Goal: Transaction & Acquisition: Purchase product/service

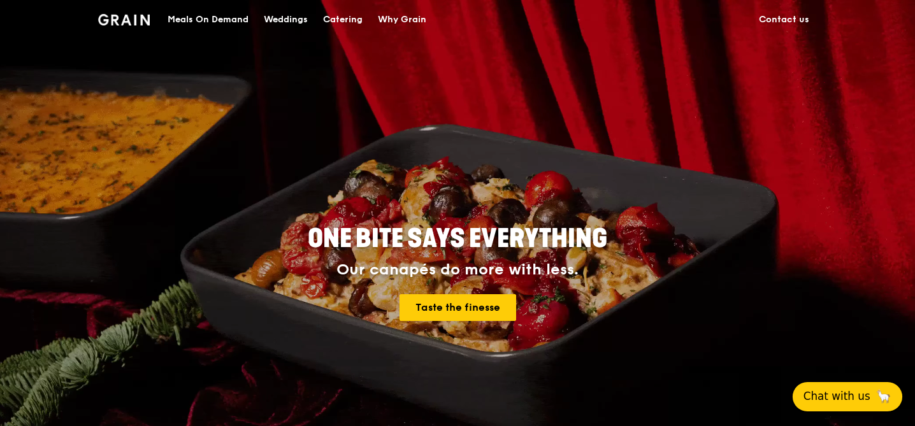
click at [846, 389] on span "Chat with us" at bounding box center [837, 397] width 67 height 16
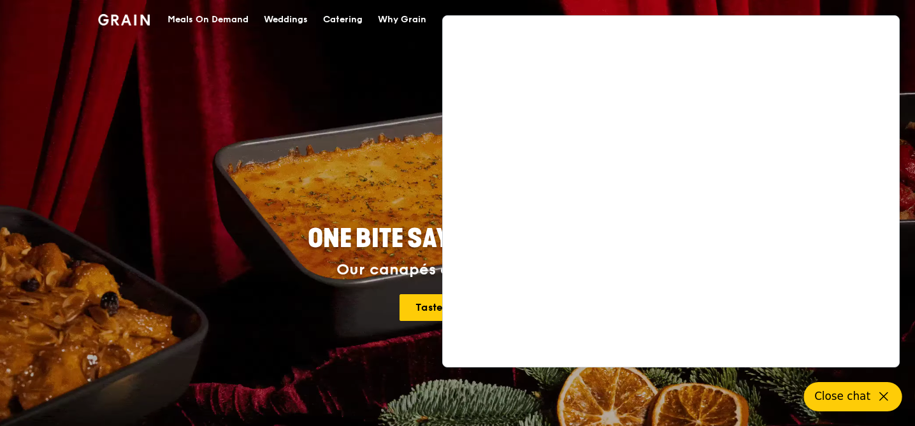
click at [289, 122] on div "ONE BITE SAYS EVERYTHING Our canapés do more with less. Taste the finesse" at bounding box center [457, 274] width 632 height 472
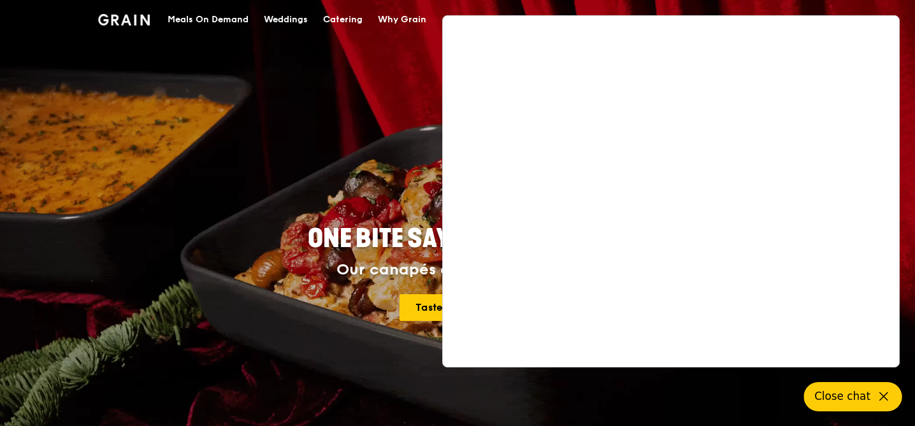
click at [182, 25] on div "Meals On Demand" at bounding box center [208, 20] width 81 height 38
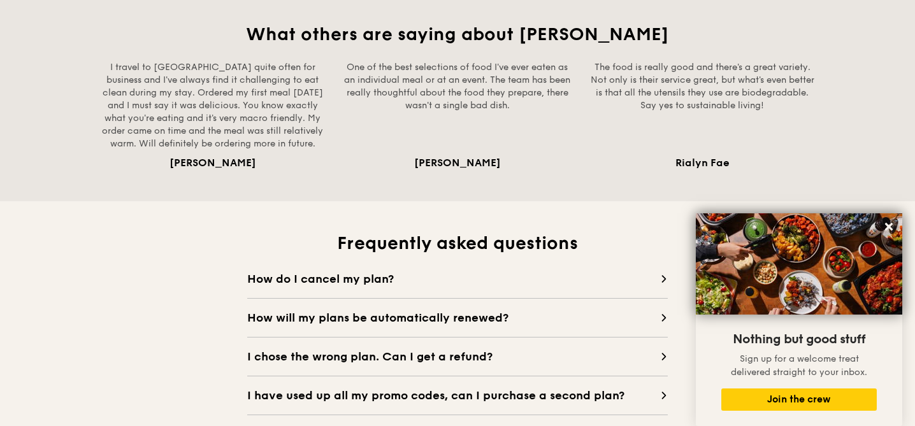
scroll to position [1014, 0]
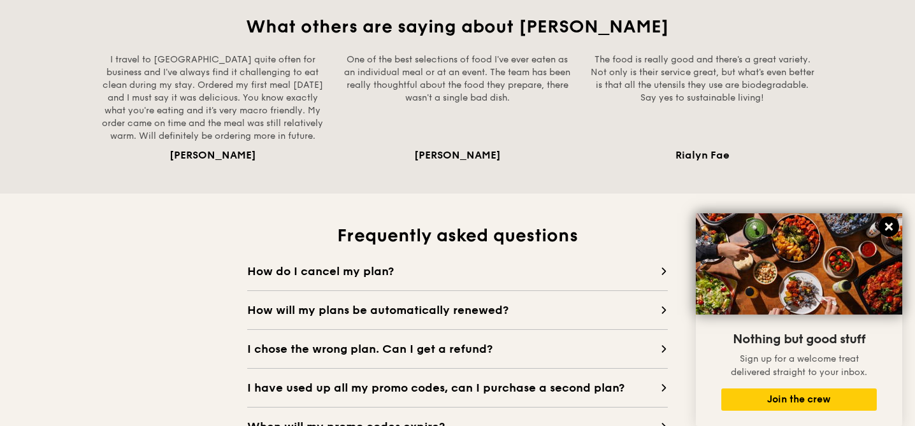
click at [888, 227] on icon at bounding box center [889, 227] width 8 height 8
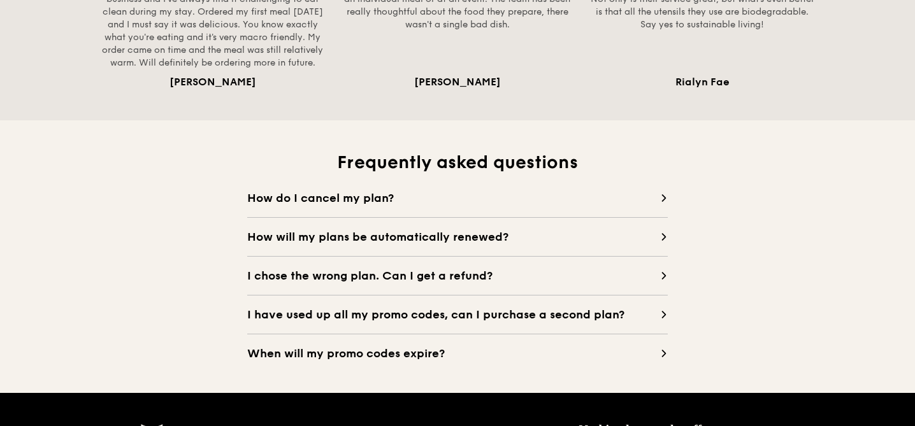
scroll to position [1120, 0]
